Goal: Contribute content: Contribute content

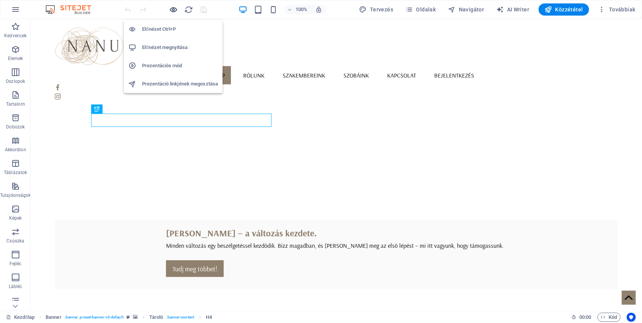
click at [174, 6] on icon "button" at bounding box center [173, 9] width 9 height 9
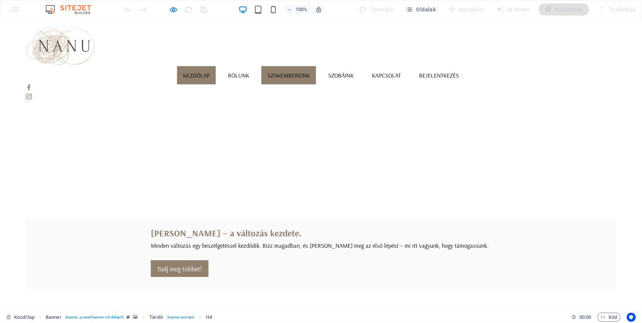
click at [315, 66] on link "Szakembereink" at bounding box center [288, 75] width 55 height 18
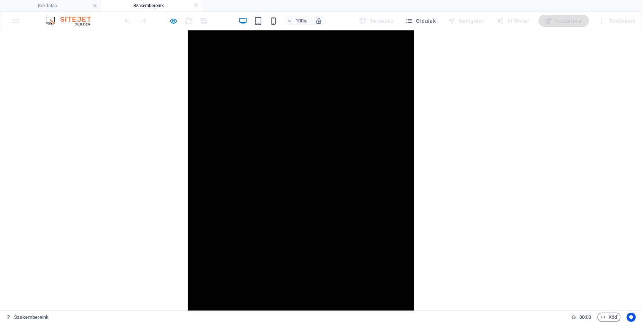
scroll to position [822, 0]
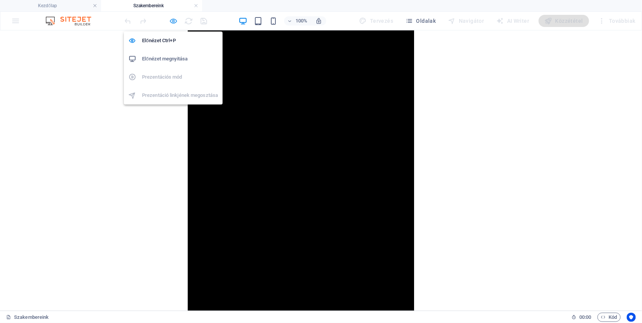
click at [170, 24] on icon "button" at bounding box center [173, 21] width 9 height 9
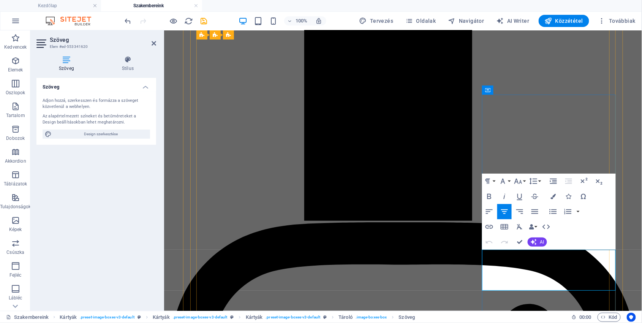
drag, startPoint x: 507, startPoint y: 255, endPoint x: 588, endPoint y: 258, distance: 81.7
copy p "Klinikai szakpszichológus jelölt"
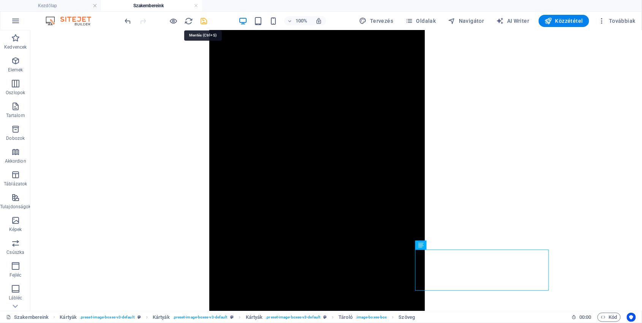
click at [208, 21] on icon "save" at bounding box center [204, 21] width 9 height 9
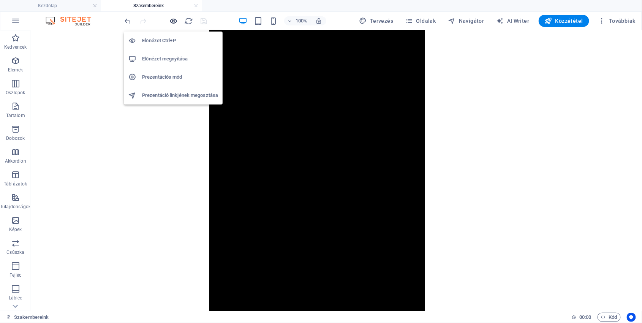
click at [174, 19] on icon "button" at bounding box center [173, 21] width 9 height 9
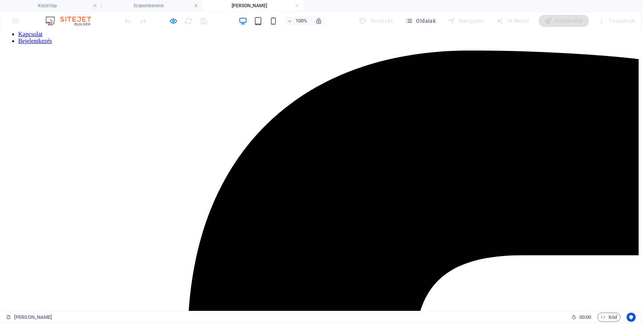
scroll to position [21, 0]
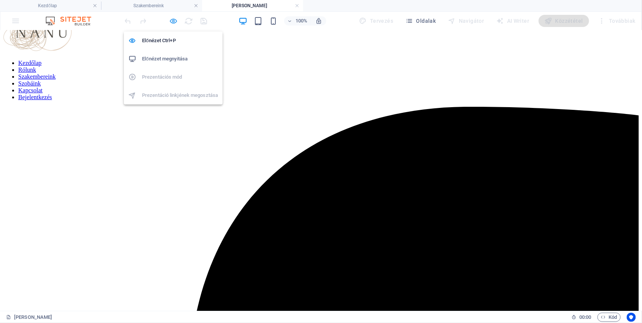
click at [174, 22] on icon "button" at bounding box center [173, 21] width 9 height 9
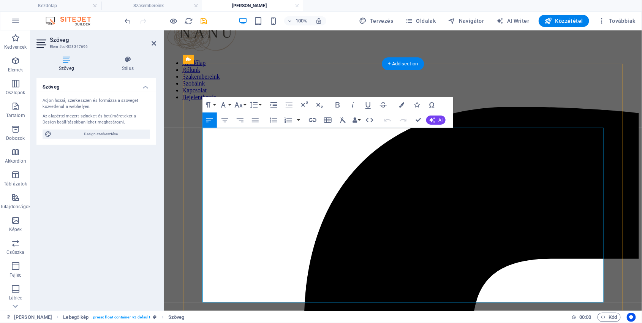
drag, startPoint x: 518, startPoint y: 135, endPoint x: 436, endPoint y: 132, distance: 81.3
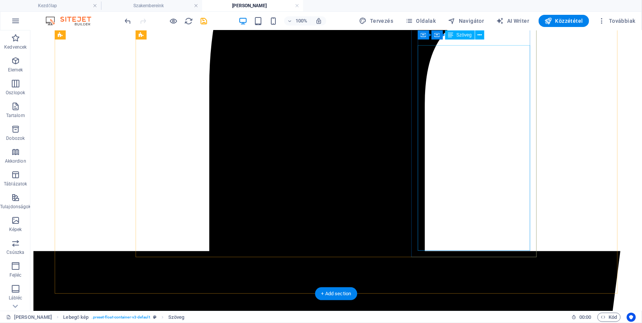
scroll to position [314, 0]
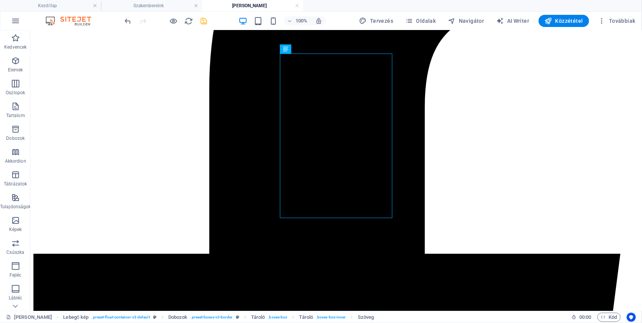
click at [200, 21] on icon "save" at bounding box center [204, 21] width 9 height 9
checkbox input "false"
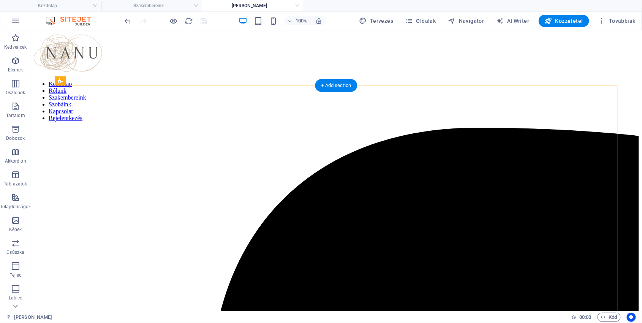
scroll to position [0, 0]
click at [561, 21] on span "Közzététel" at bounding box center [564, 21] width 38 height 8
